Goal: Register for event/course

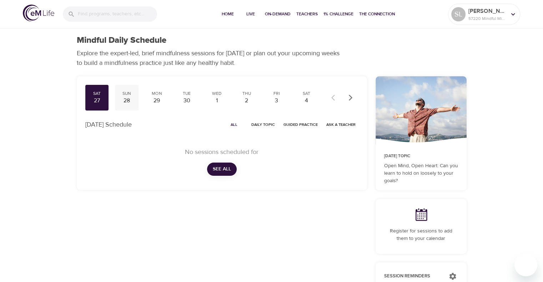
click at [125, 97] on div "28" at bounding box center [127, 101] width 18 height 8
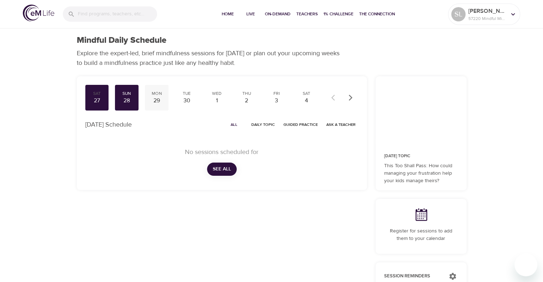
click at [159, 94] on div "Mon" at bounding box center [157, 94] width 18 height 6
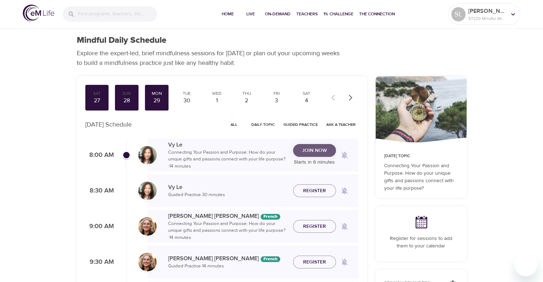
click at [314, 149] on span "Join Now" at bounding box center [314, 150] width 25 height 9
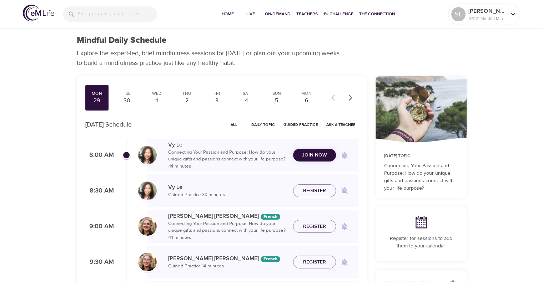
checkbox input "true"
click at [311, 151] on span "Join Now" at bounding box center [314, 150] width 25 height 9
